Goal: Task Accomplishment & Management: Manage account settings

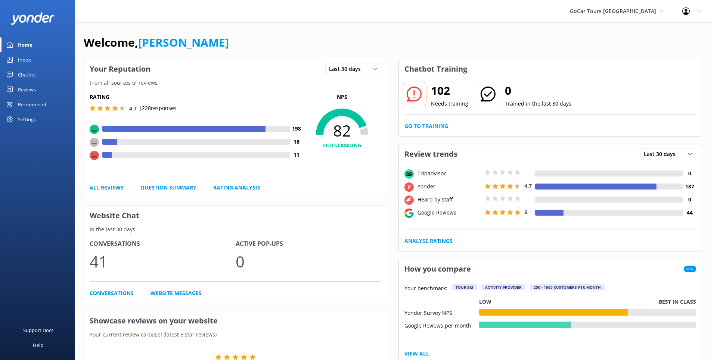
click at [26, 91] on div "Reviews" at bounding box center [27, 89] width 18 height 15
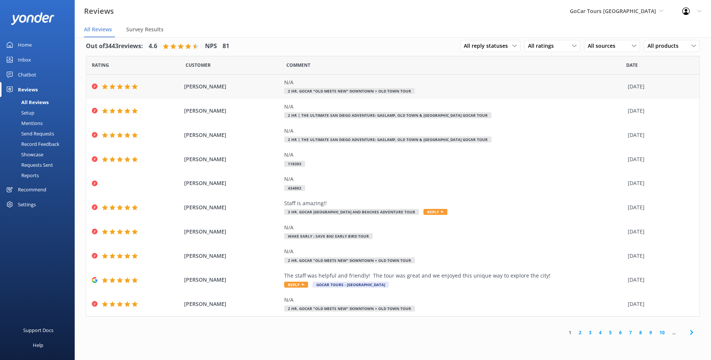
scroll to position [15, 0]
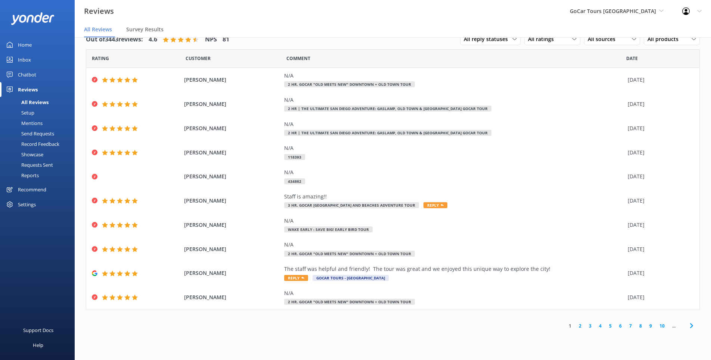
click at [580, 327] on link "2" at bounding box center [580, 325] width 10 height 7
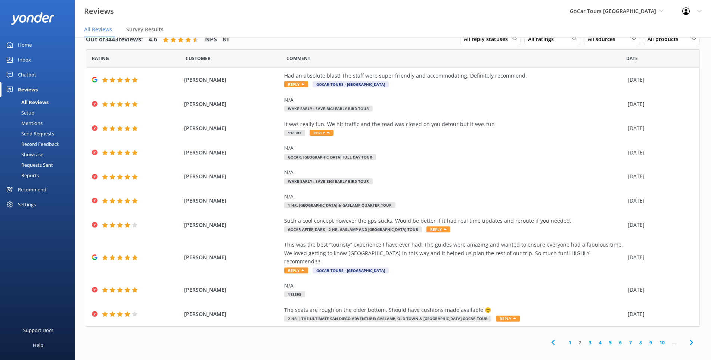
click at [589, 339] on link "3" at bounding box center [590, 342] width 10 height 7
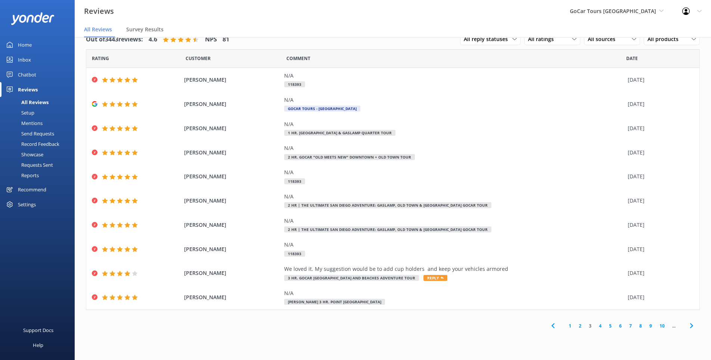
click at [571, 327] on link "1" at bounding box center [570, 325] width 10 height 7
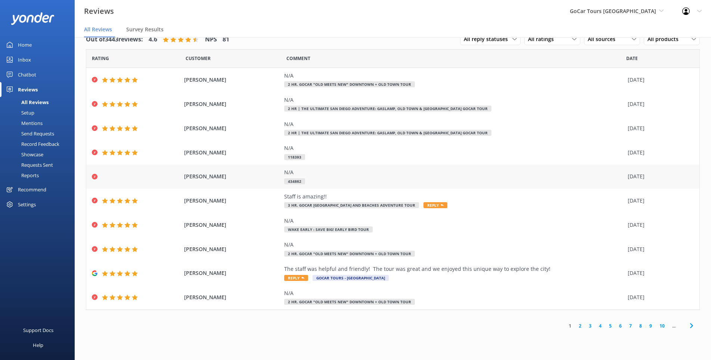
click at [208, 174] on span "[PERSON_NAME]" at bounding box center [232, 176] width 96 height 8
